Goal: Task Accomplishment & Management: Manage account settings

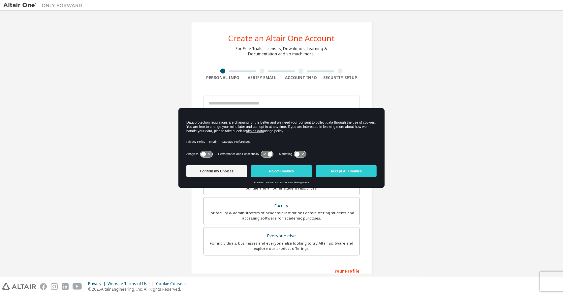
click at [253, 114] on div "Data protection regulations are changing for the better and we need your consen…" at bounding box center [281, 129] width 206 height 41
click at [336, 175] on button "Accept All Cookies" at bounding box center [346, 171] width 61 height 12
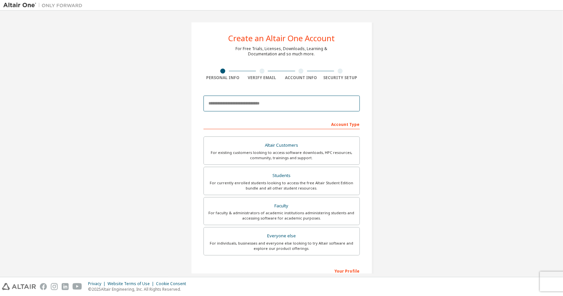
click at [268, 105] on input "email" at bounding box center [282, 104] width 156 height 16
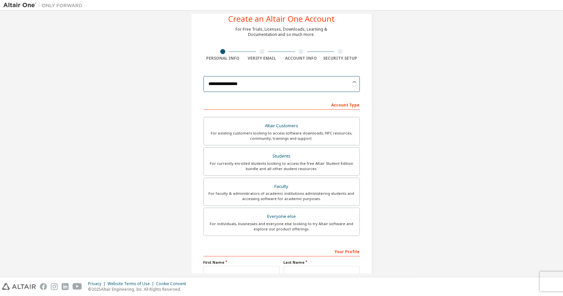
scroll to position [22, 0]
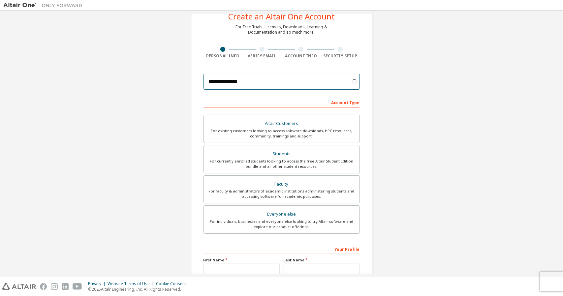
type input "**********"
click at [285, 149] on div "Students" at bounding box center [282, 153] width 148 height 9
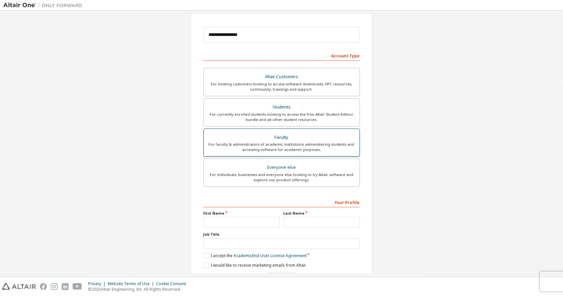
scroll to position [88, 0]
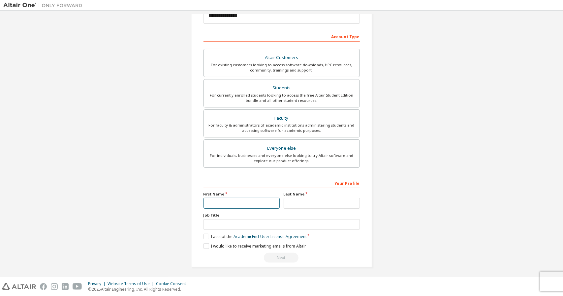
click at [241, 204] on input "text" at bounding box center [242, 203] width 76 height 11
type input "*******"
type input "**"
click at [207, 234] on label "I accept the Academic End-User License Agreement" at bounding box center [255, 237] width 103 height 6
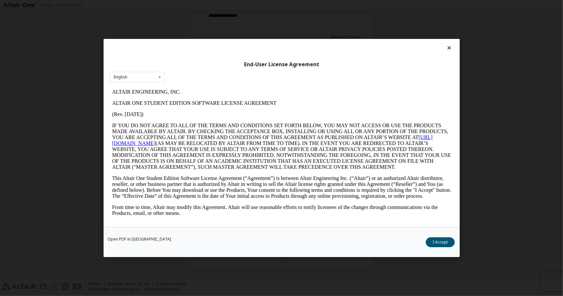
scroll to position [0, 0]
click at [441, 246] on button "I Accept" at bounding box center [440, 242] width 29 height 10
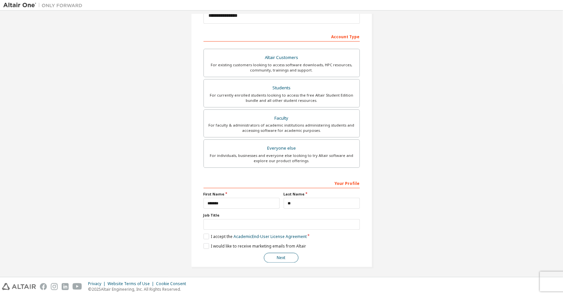
click at [279, 258] on button "Next" at bounding box center [281, 258] width 35 height 10
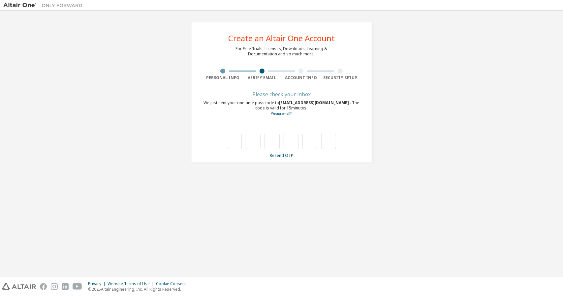
type input "*"
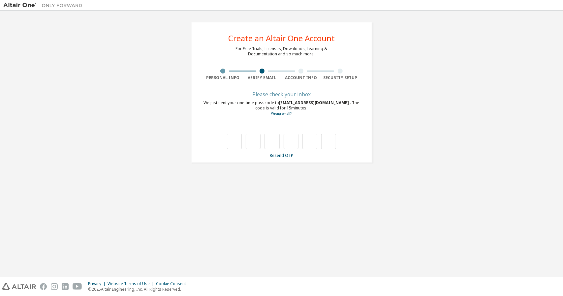
type input "*"
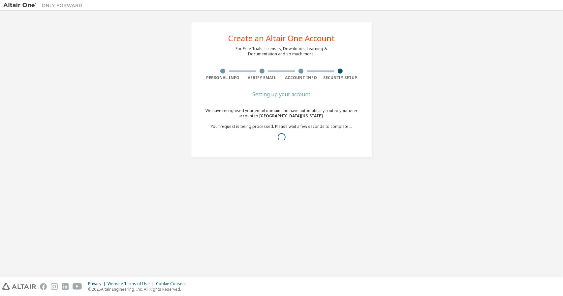
click at [425, 233] on div "Create an Altair One Account For Free Trials, Licenses, Downloads, Learning & D…" at bounding box center [281, 144] width 556 height 260
click at [263, 150] on link "here" at bounding box center [262, 148] width 9 height 6
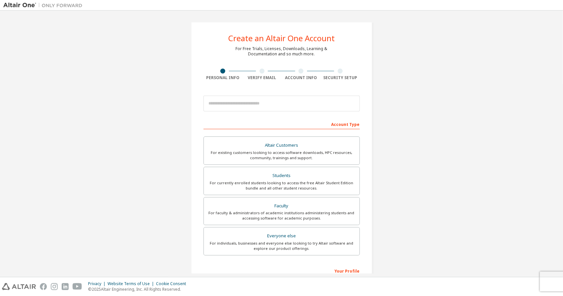
click at [12, 2] on img at bounding box center [44, 5] width 82 height 7
click at [15, 6] on img at bounding box center [44, 5] width 82 height 7
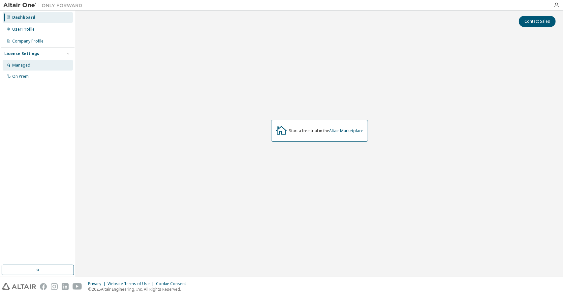
click at [37, 63] on div "Managed" at bounding box center [38, 65] width 70 height 11
